Goal: Navigation & Orientation: Find specific page/section

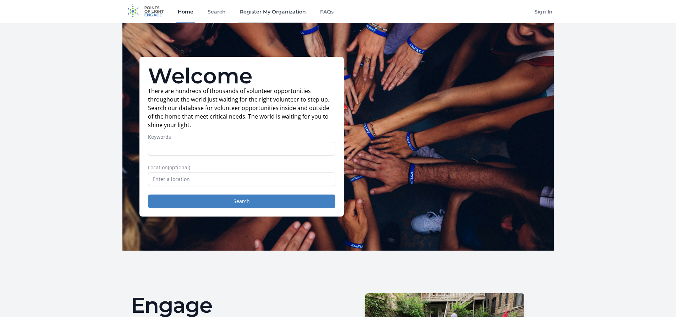
click at [254, 11] on link "Register My Organization" at bounding box center [272, 11] width 69 height 23
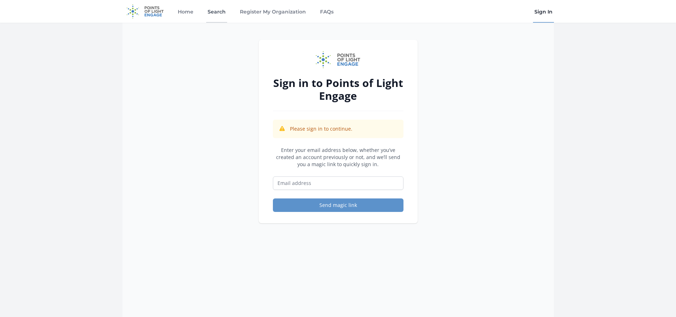
click at [218, 14] on link "Search" at bounding box center [216, 11] width 21 height 23
